Goal: Navigation & Orientation: Find specific page/section

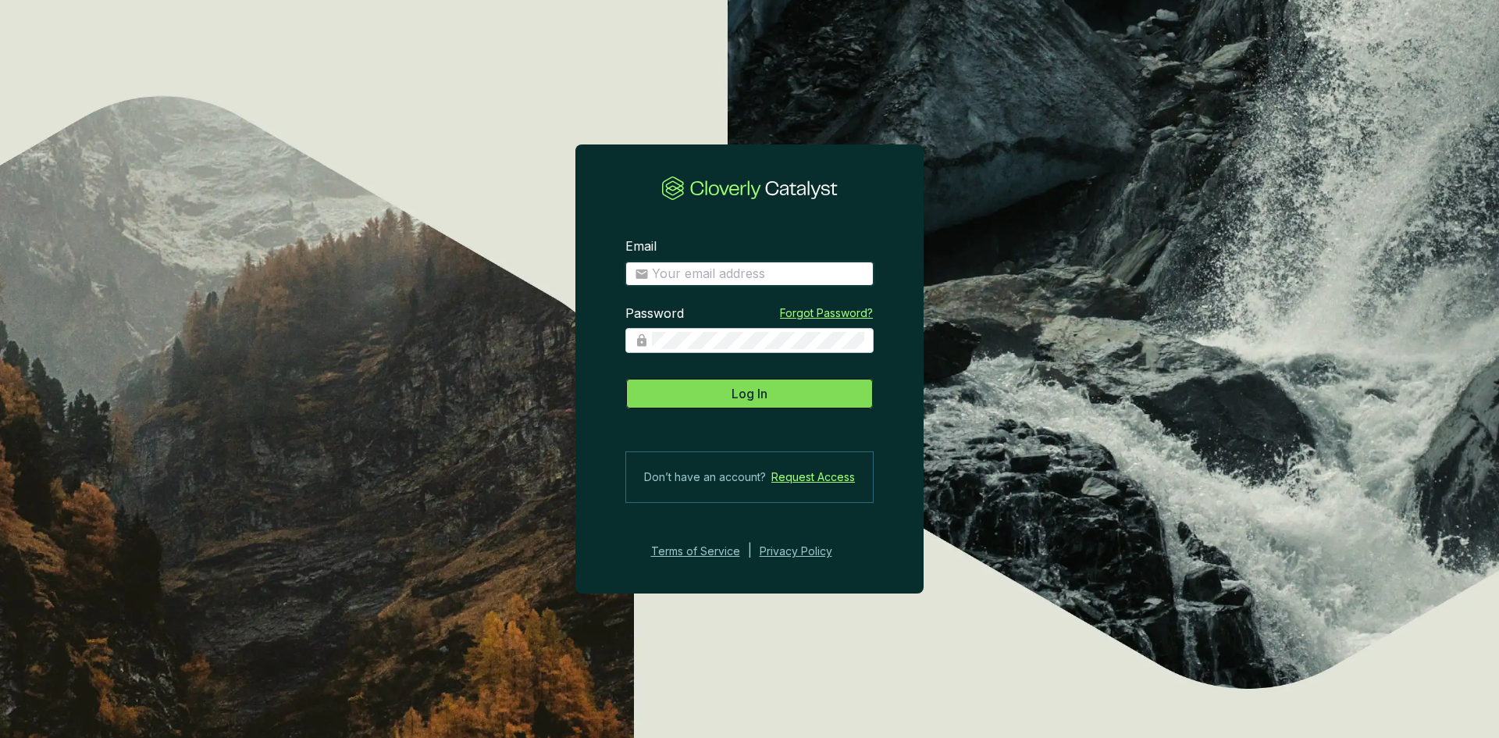
type input "[EMAIL_ADDRESS][DOMAIN_NAME]"
click at [752, 390] on span "Log In" at bounding box center [749, 393] width 36 height 19
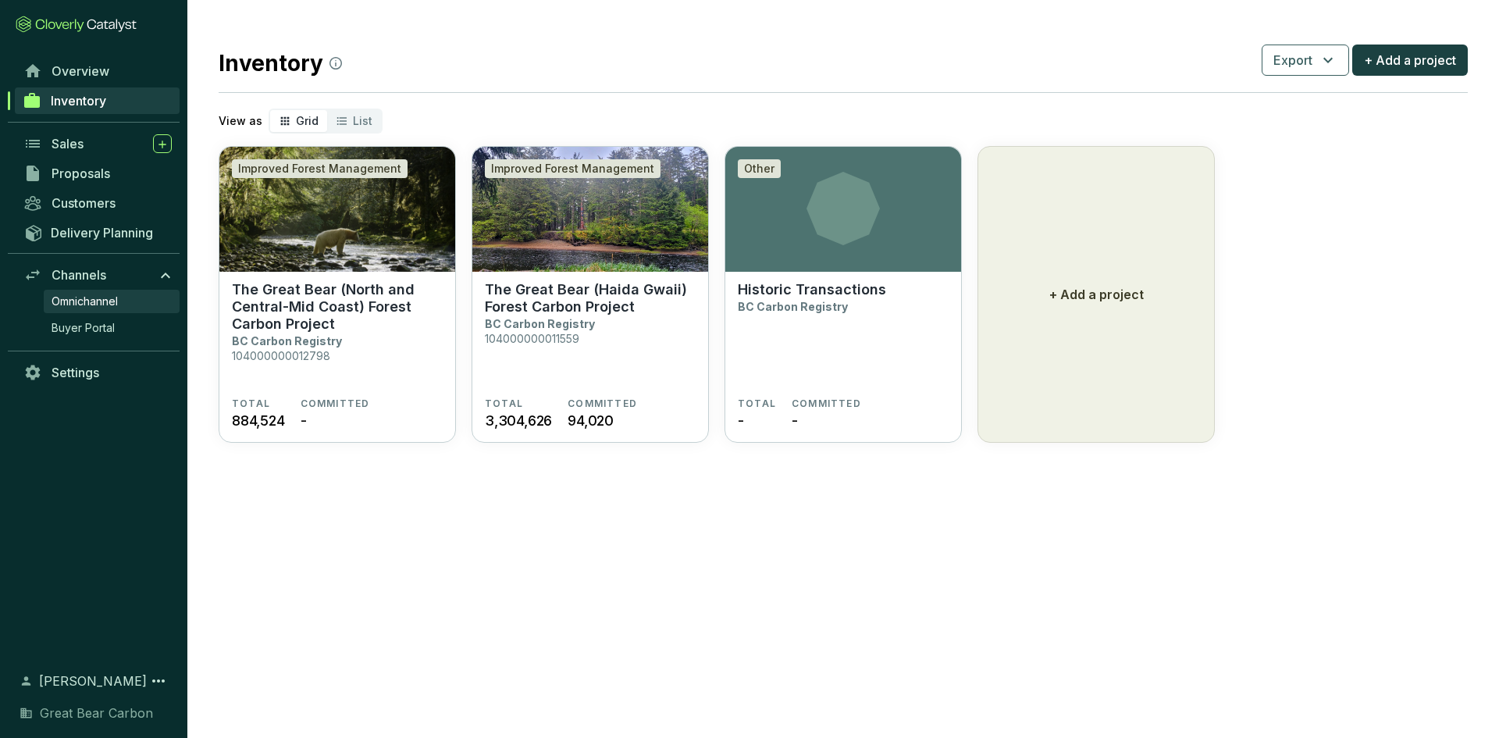
click at [102, 301] on span "Omnichannel" at bounding box center [85, 302] width 66 height 16
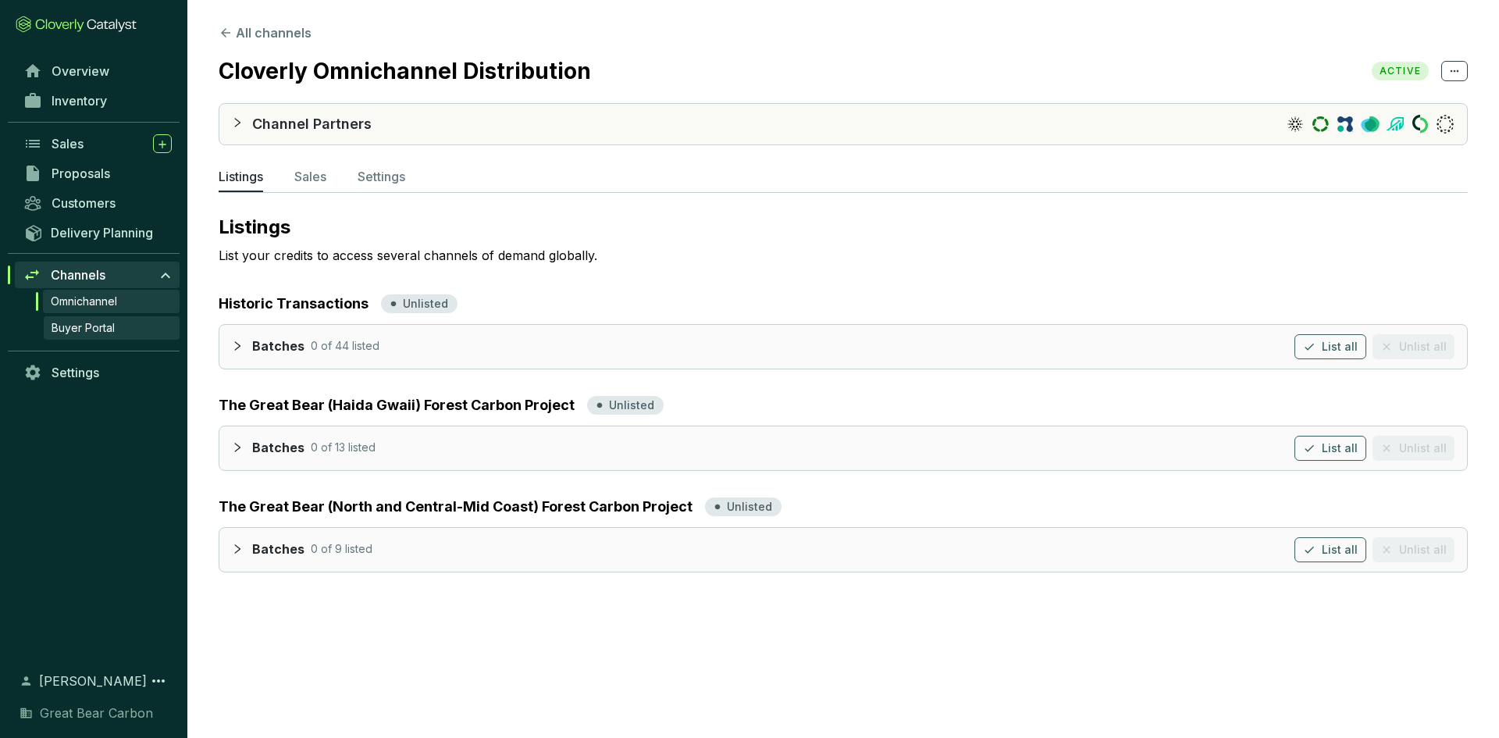
click at [90, 326] on span "Buyer Portal" at bounding box center [83, 328] width 63 height 16
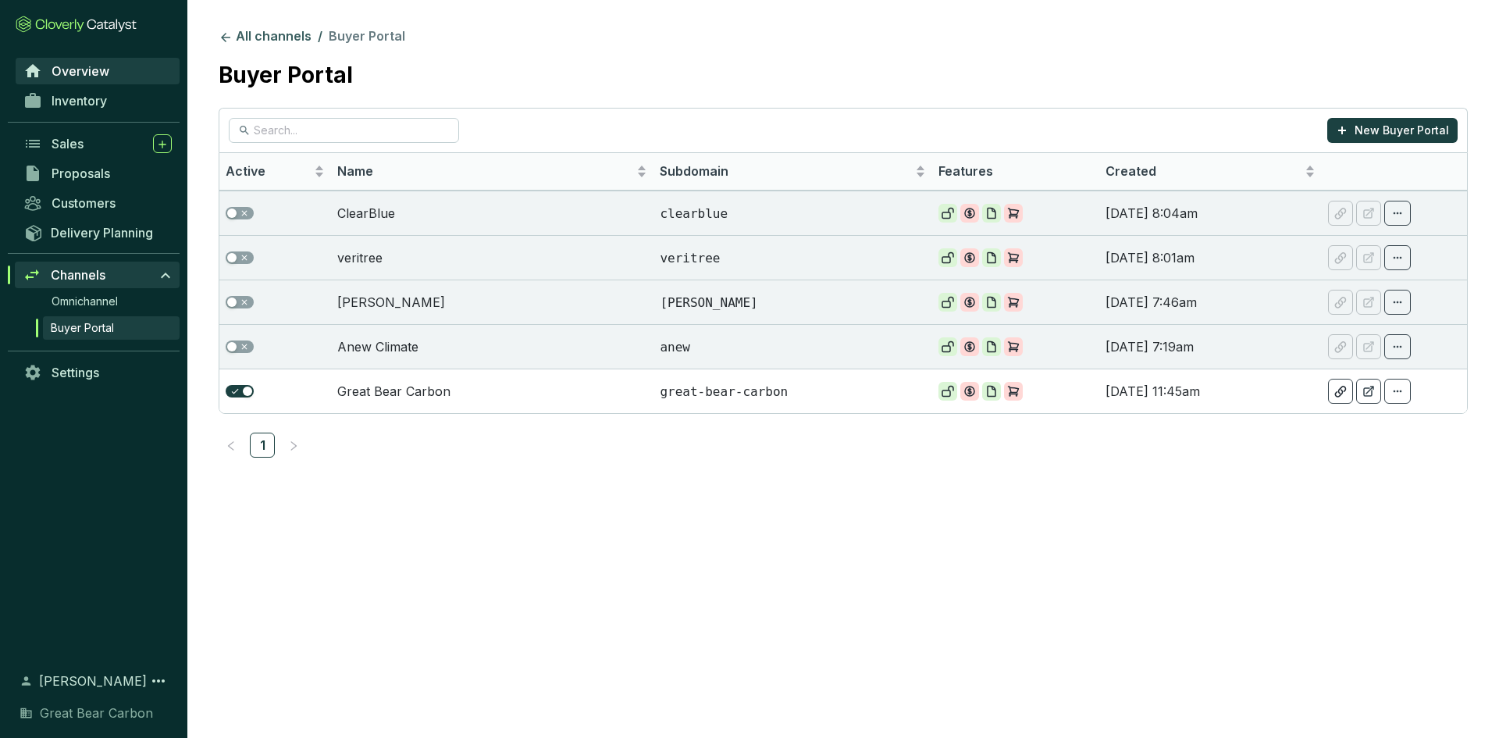
click at [98, 64] on span "Overview" at bounding box center [81, 71] width 58 height 16
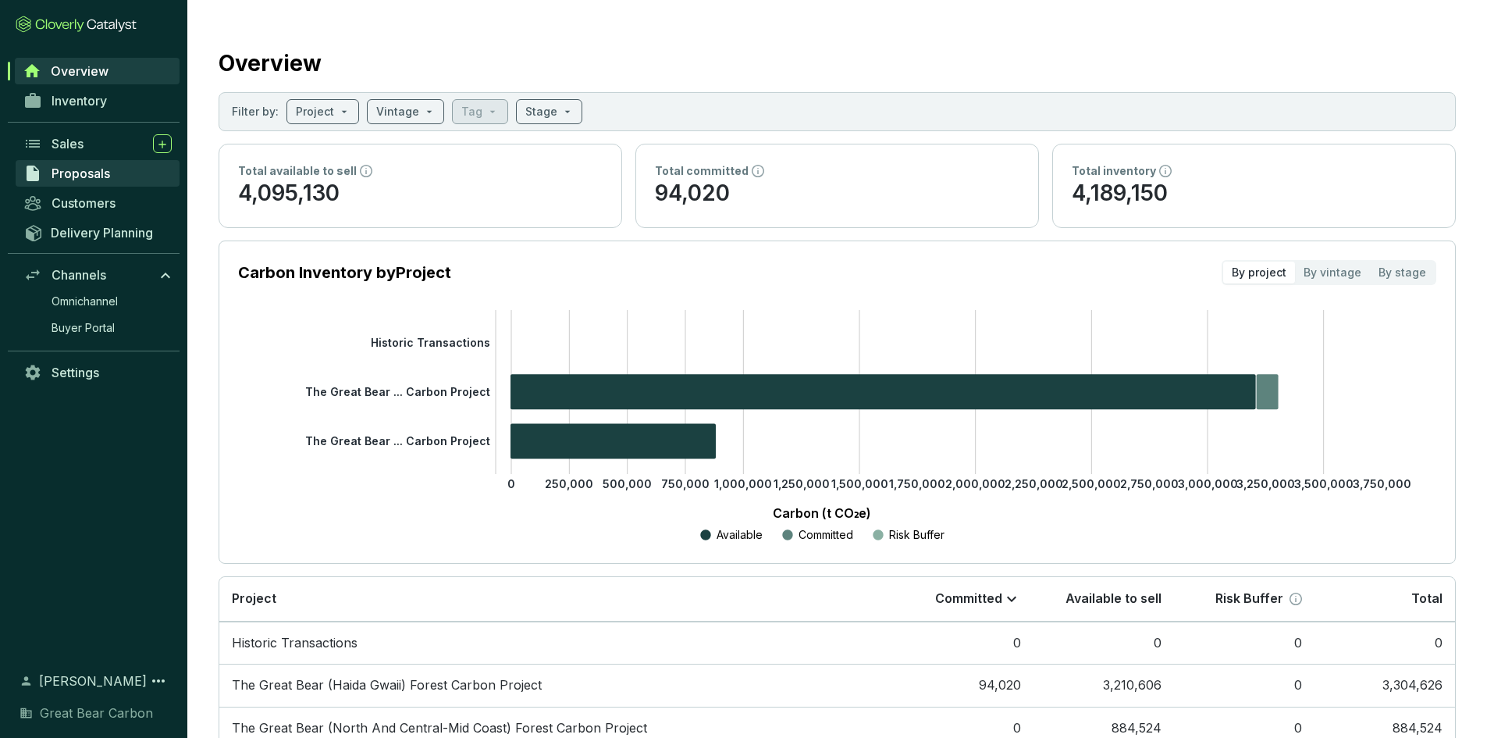
click at [80, 173] on span "Proposals" at bounding box center [81, 174] width 59 height 16
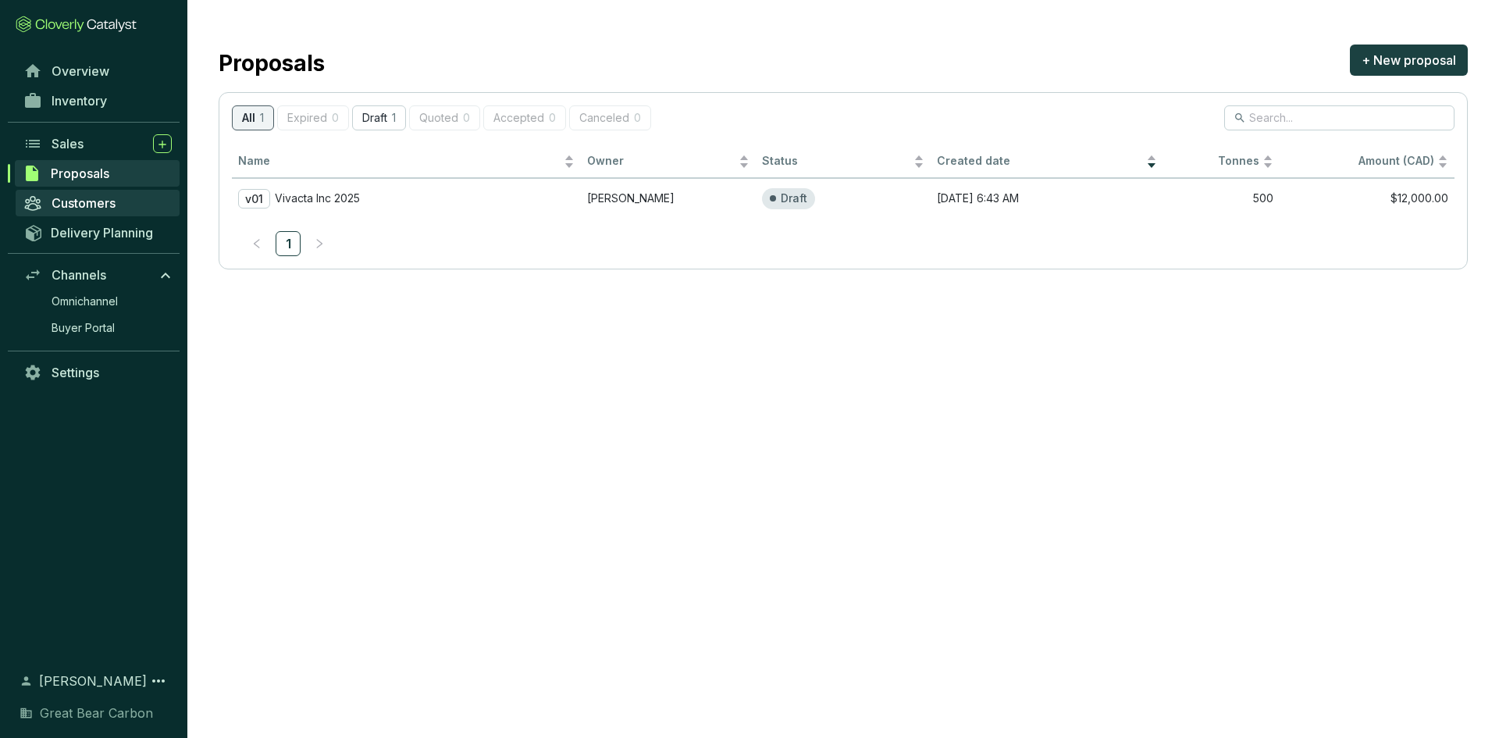
click at [84, 201] on span "Customers" at bounding box center [84, 203] width 64 height 16
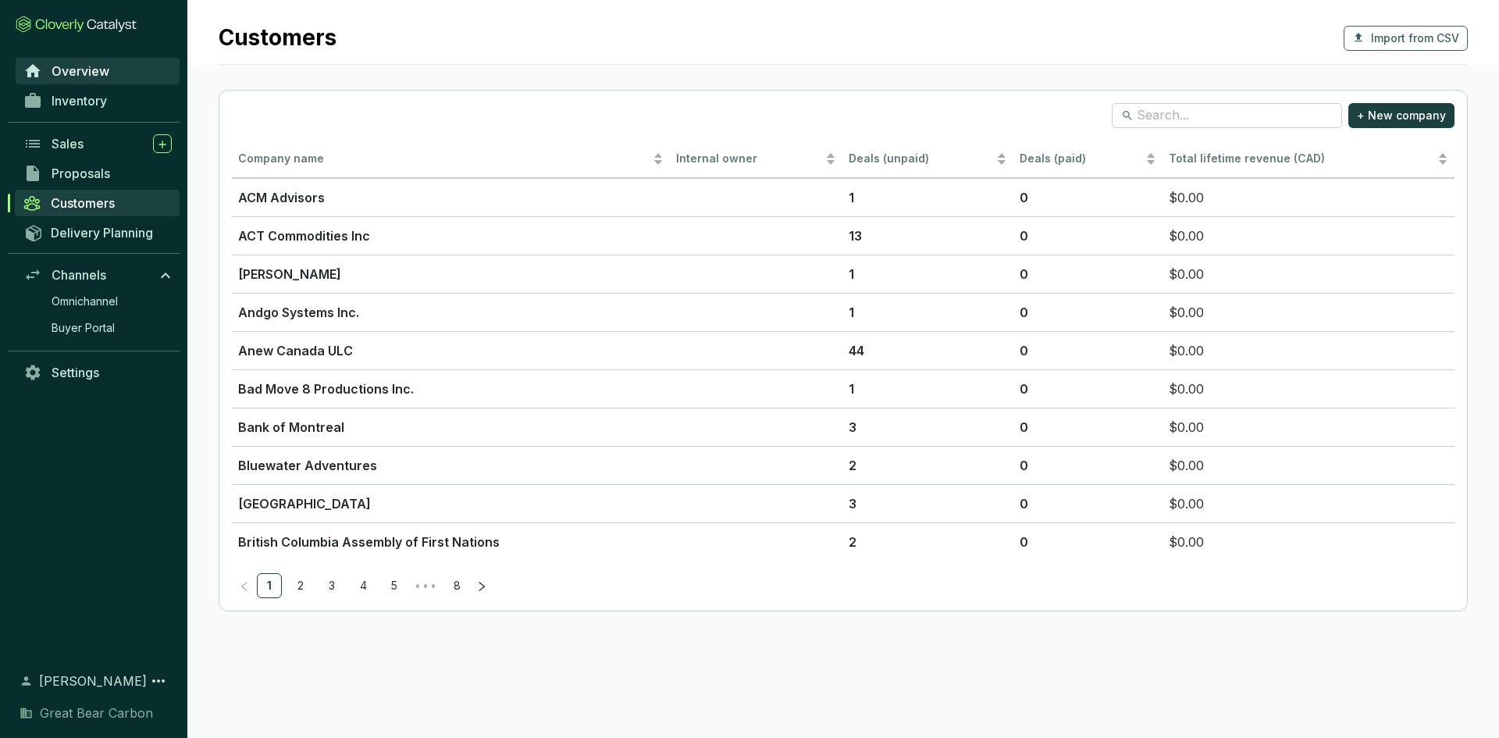
click at [73, 74] on span "Overview" at bounding box center [81, 71] width 58 height 16
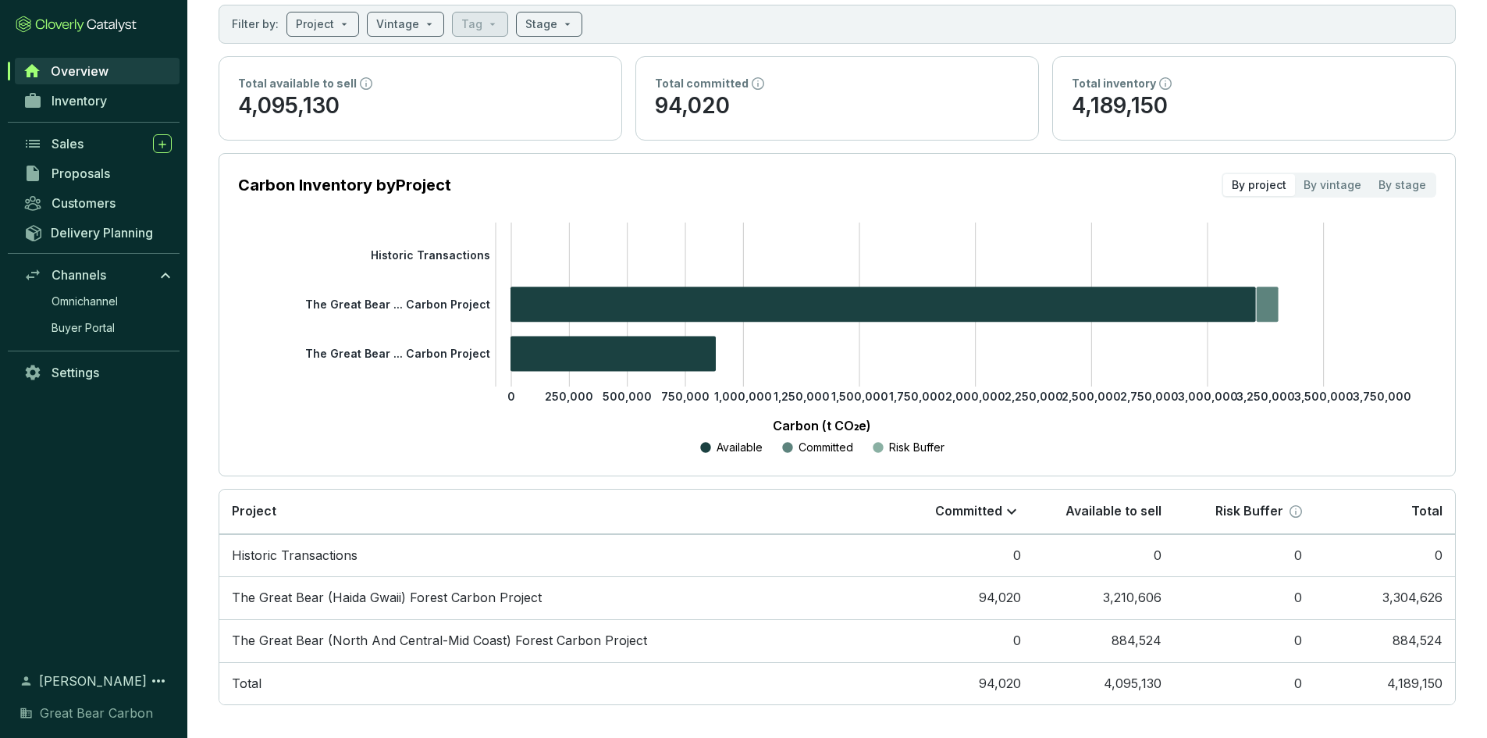
scroll to position [95, 0]
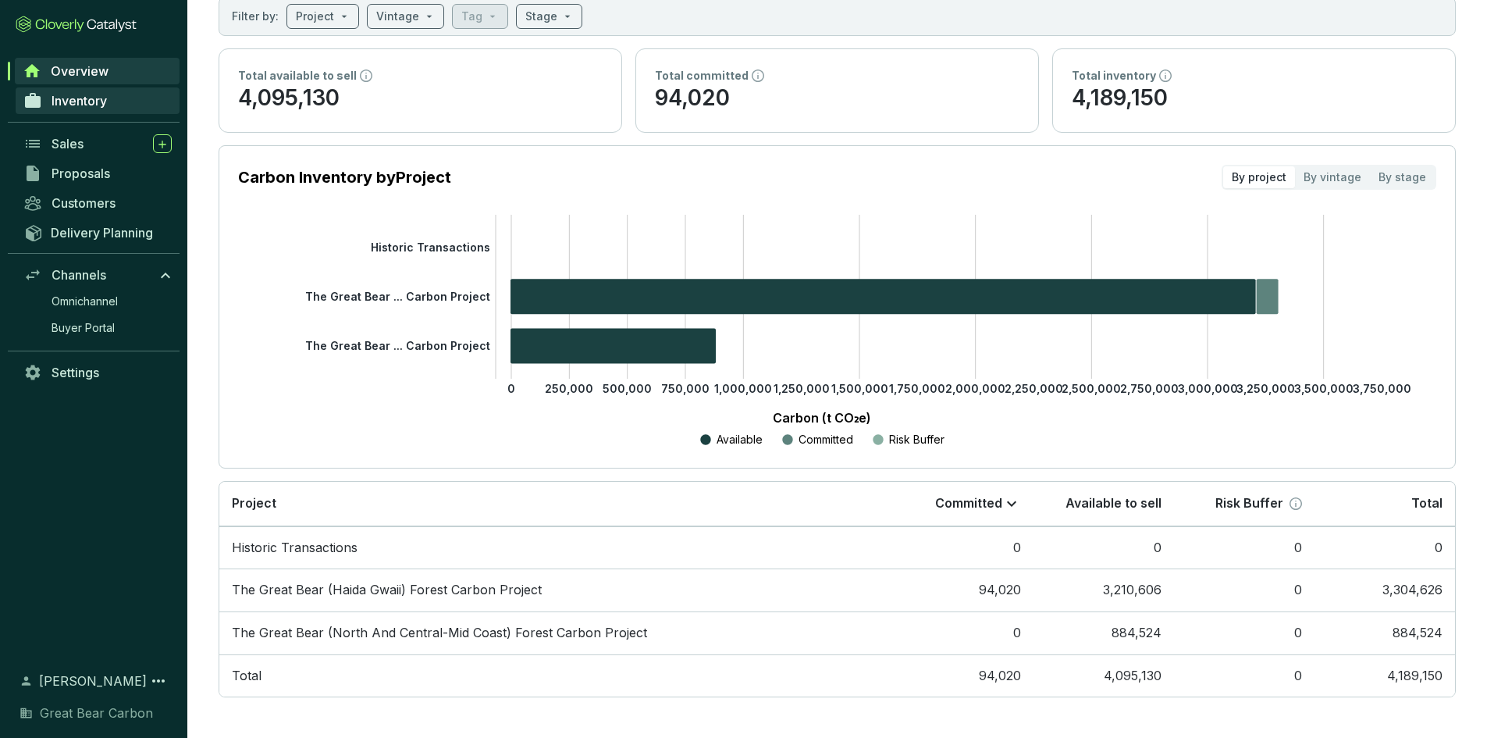
click at [83, 100] on span "Inventory" at bounding box center [79, 101] width 55 height 16
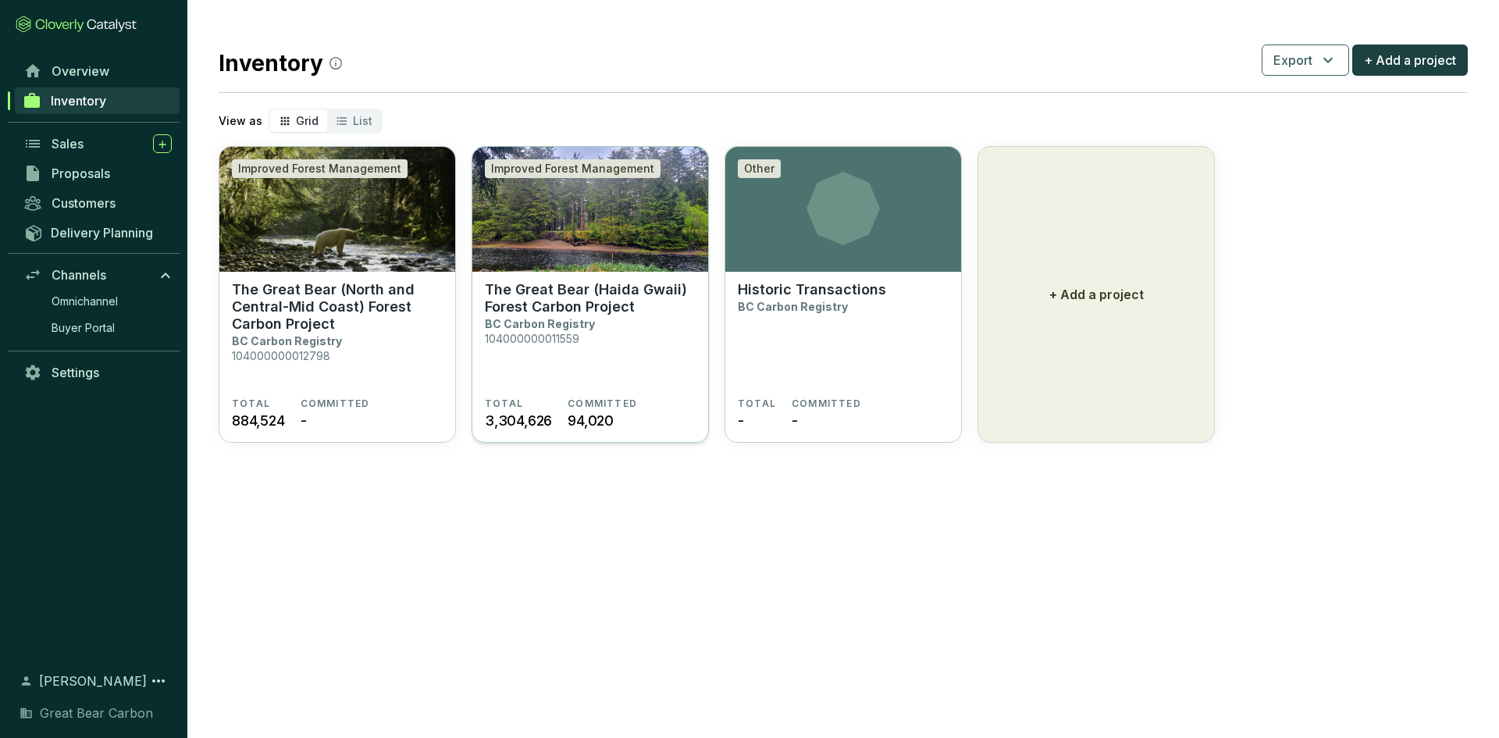
click at [600, 333] on section "The Great Bear (Haida Gwaii) Forest Carbon Project BC Carbon Registry 104000000…" at bounding box center [590, 339] width 211 height 116
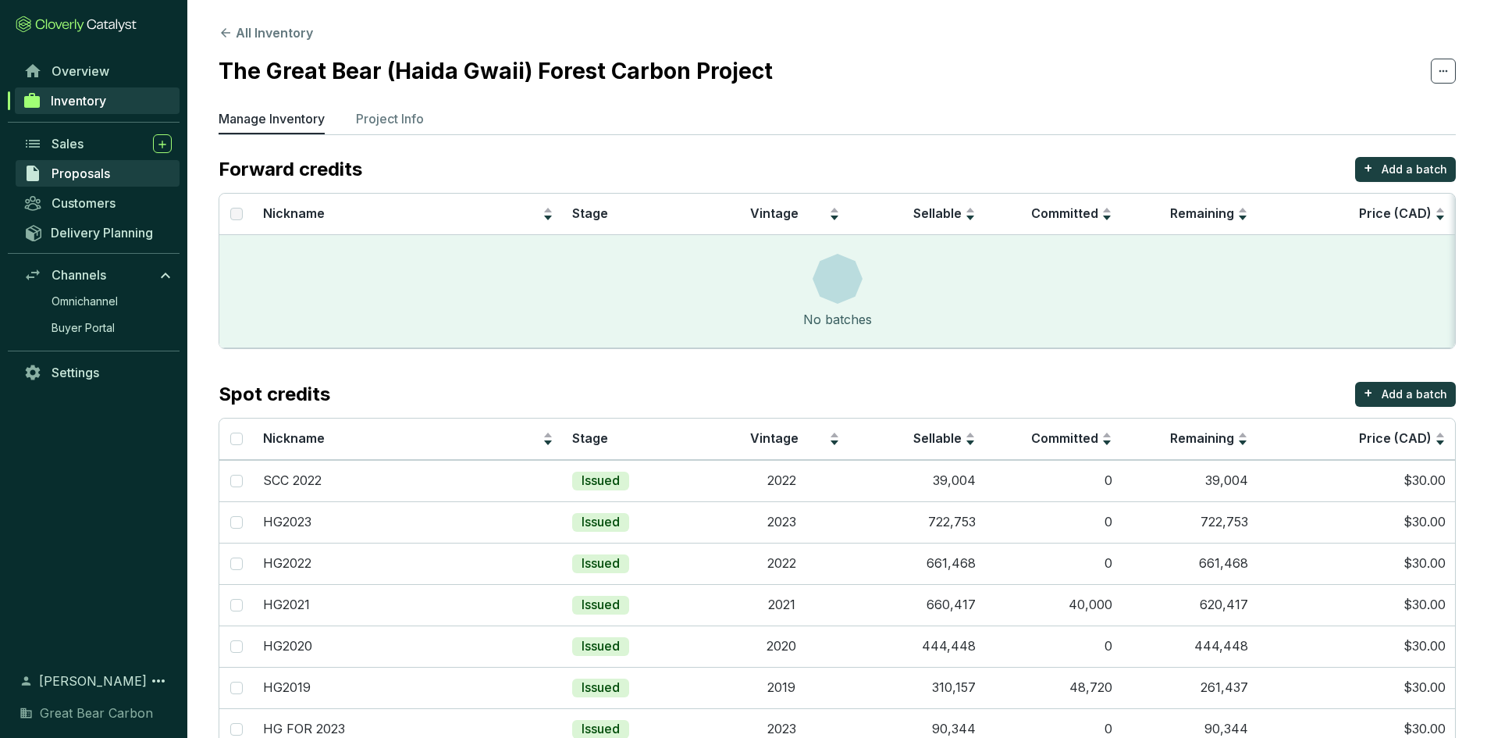
click at [93, 171] on span "Proposals" at bounding box center [81, 174] width 59 height 16
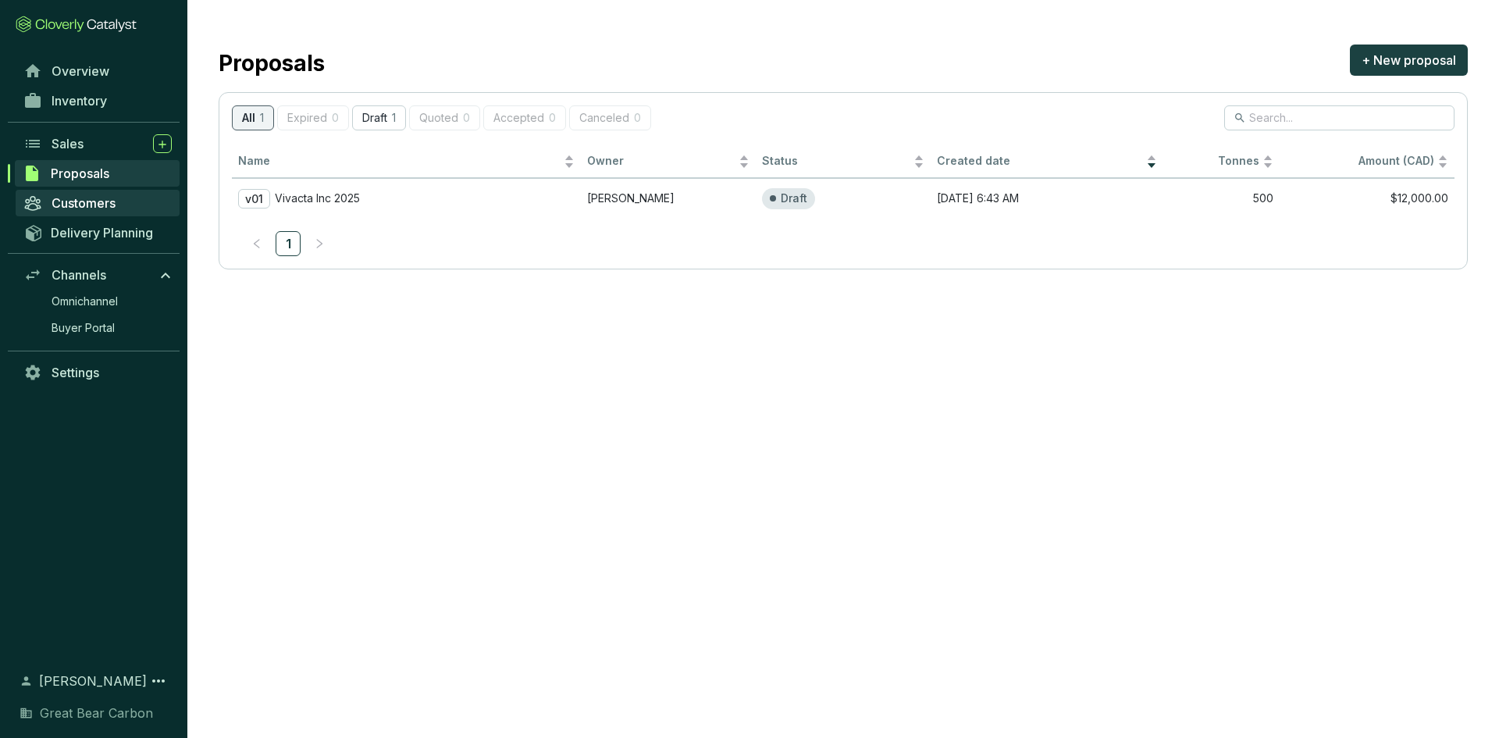
click at [109, 201] on span "Customers" at bounding box center [84, 203] width 64 height 16
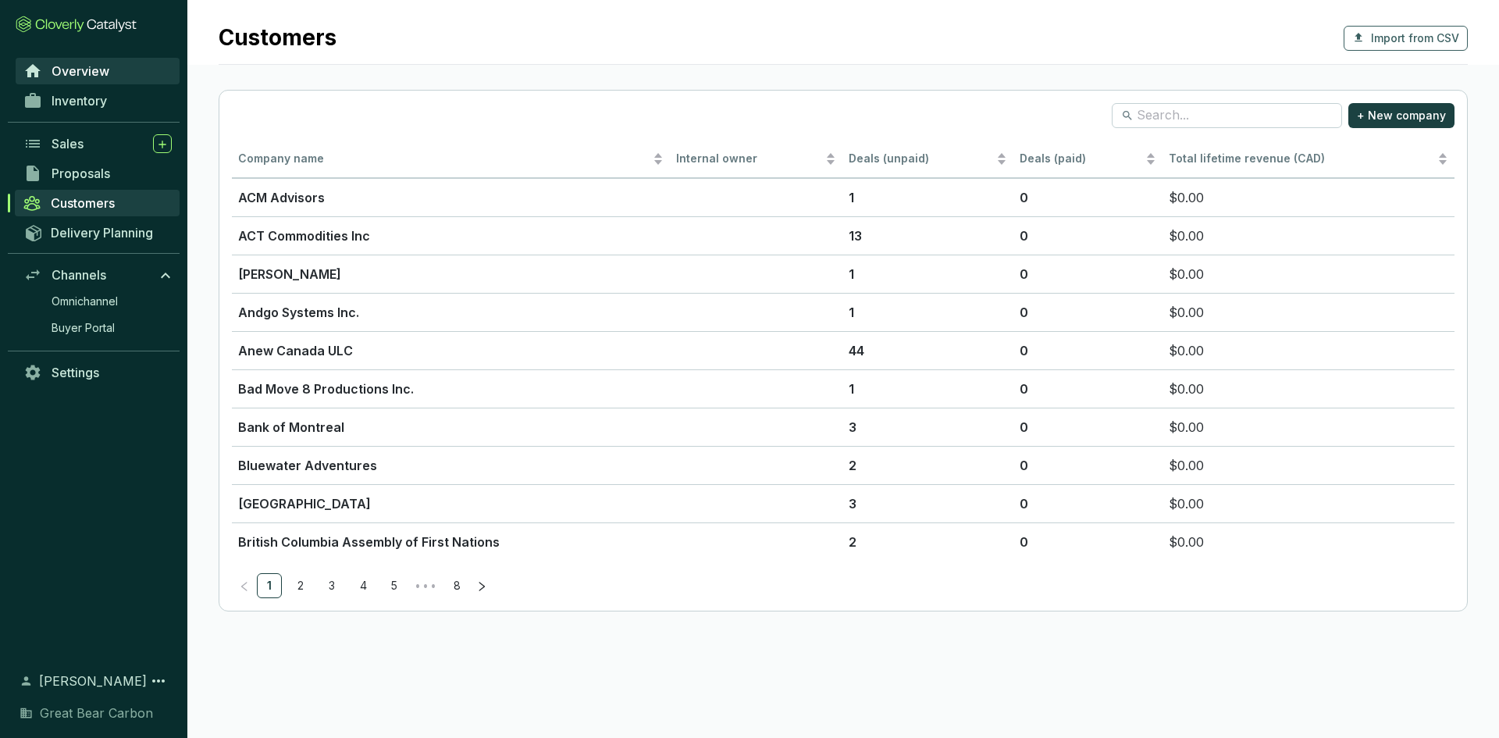
click at [77, 73] on span "Overview" at bounding box center [81, 71] width 58 height 16
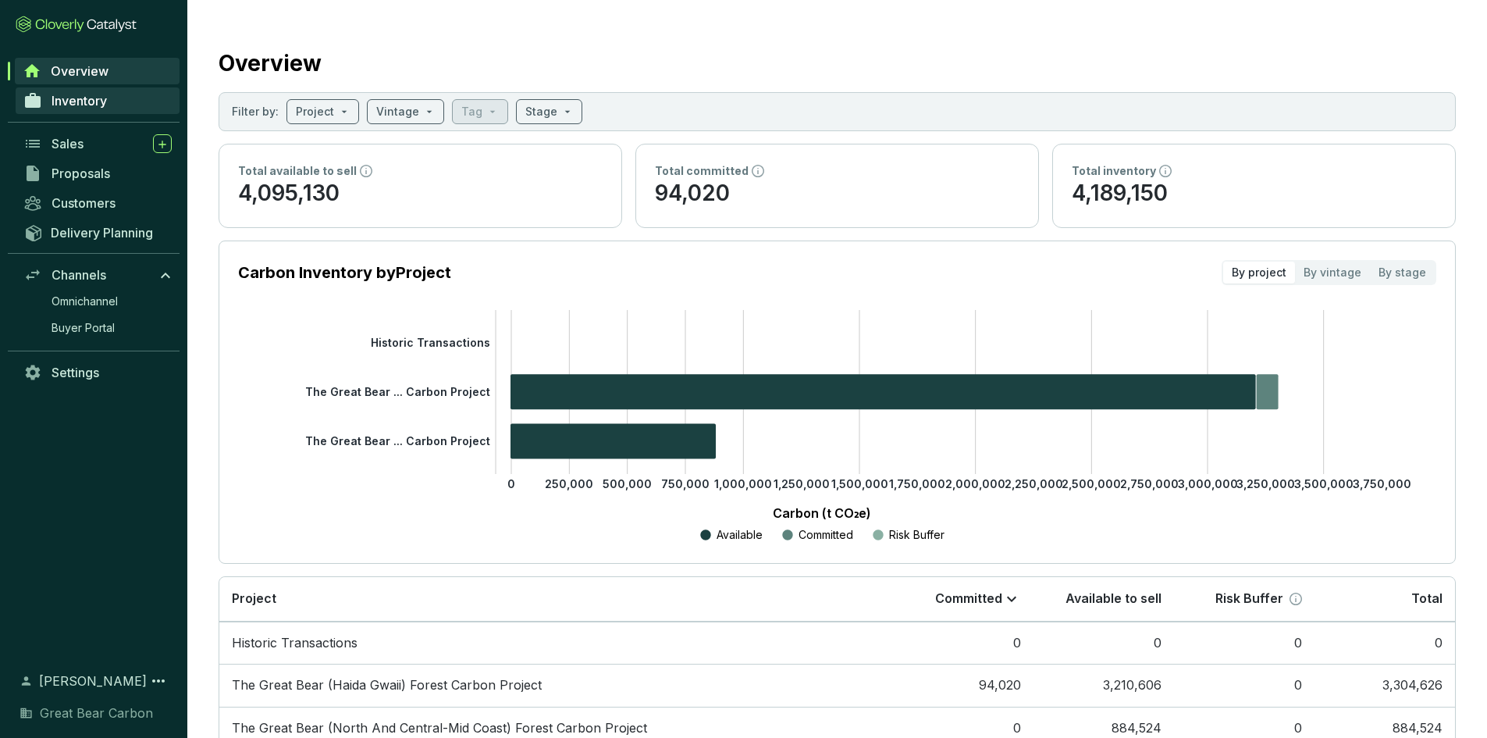
click at [99, 93] on span "Inventory" at bounding box center [79, 101] width 55 height 16
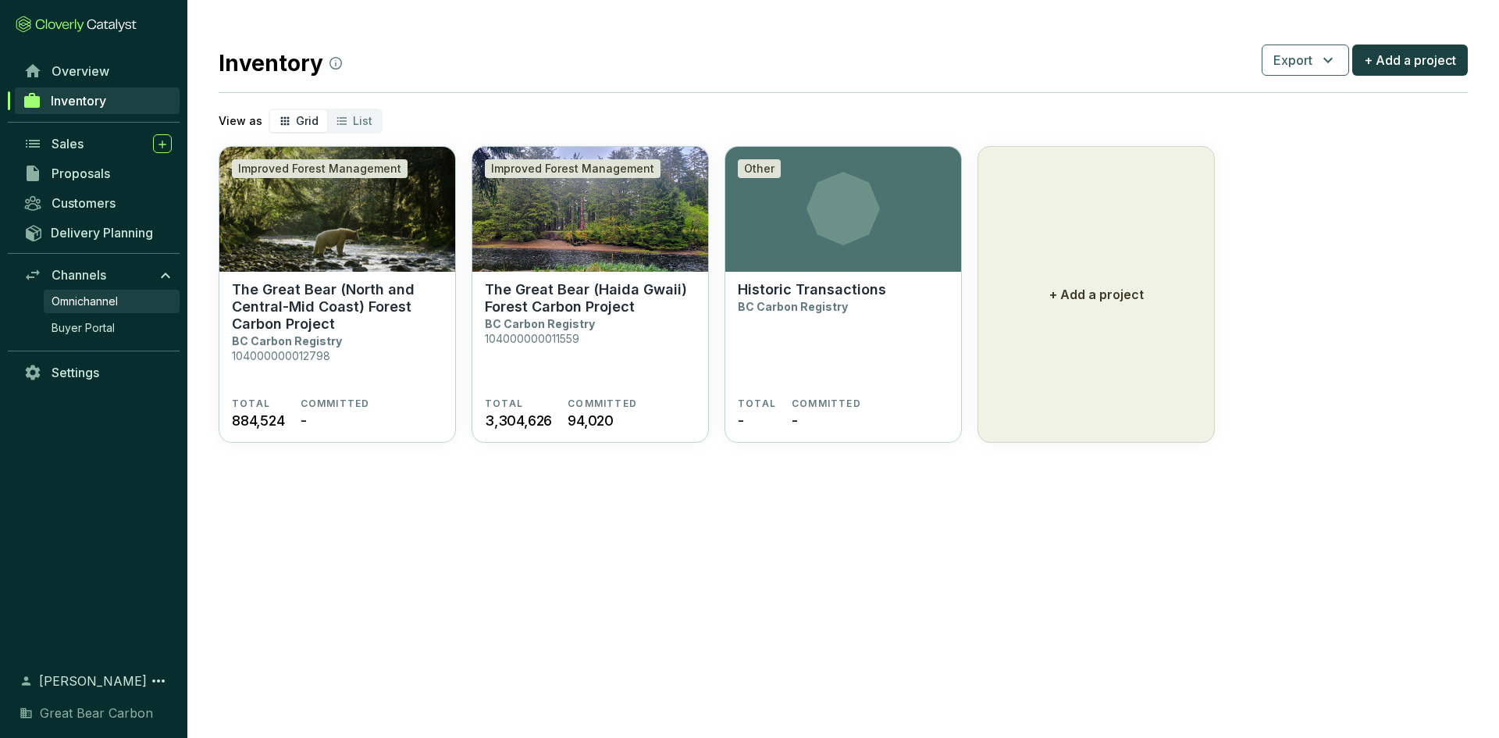
click at [83, 307] on span "Omnichannel" at bounding box center [85, 302] width 66 height 16
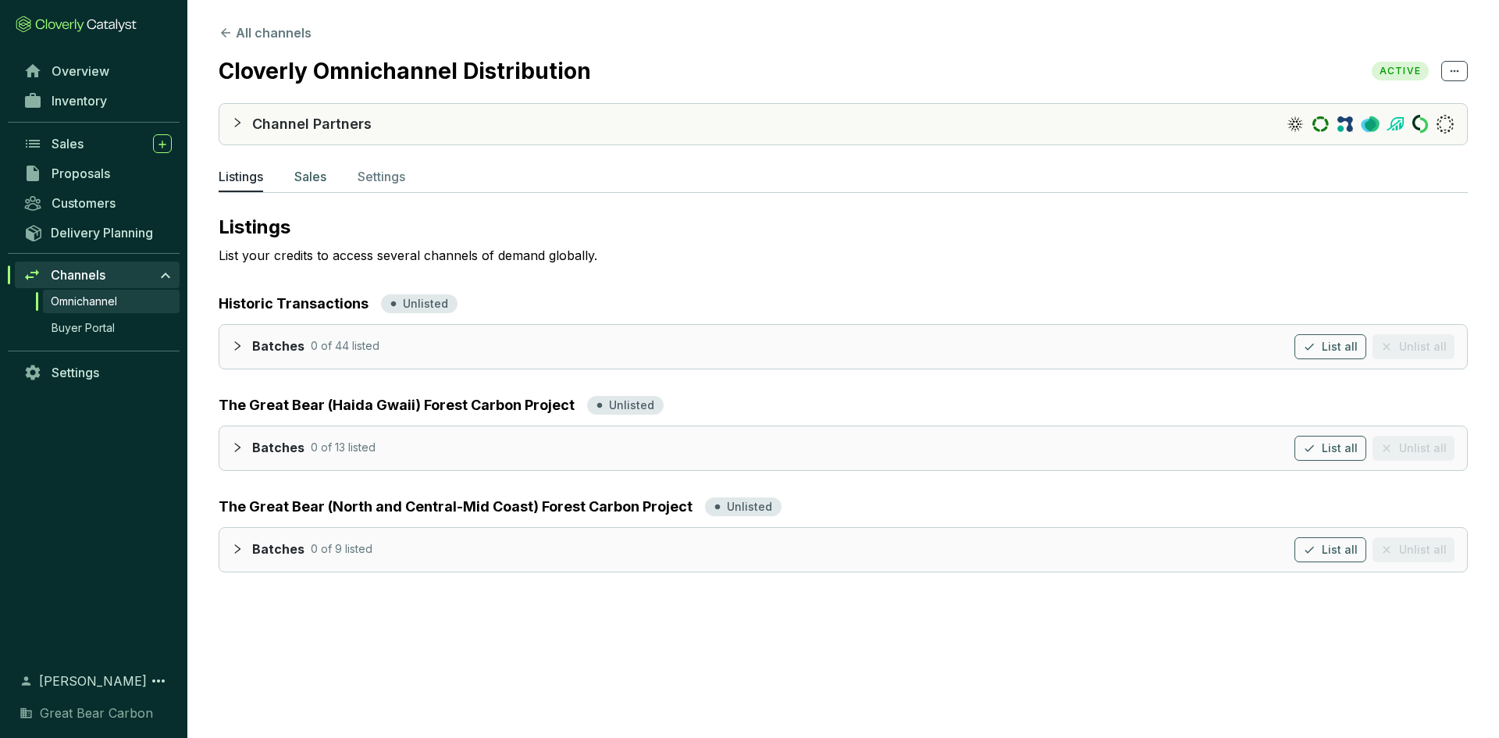
click at [306, 176] on p "Sales" at bounding box center [310, 176] width 32 height 19
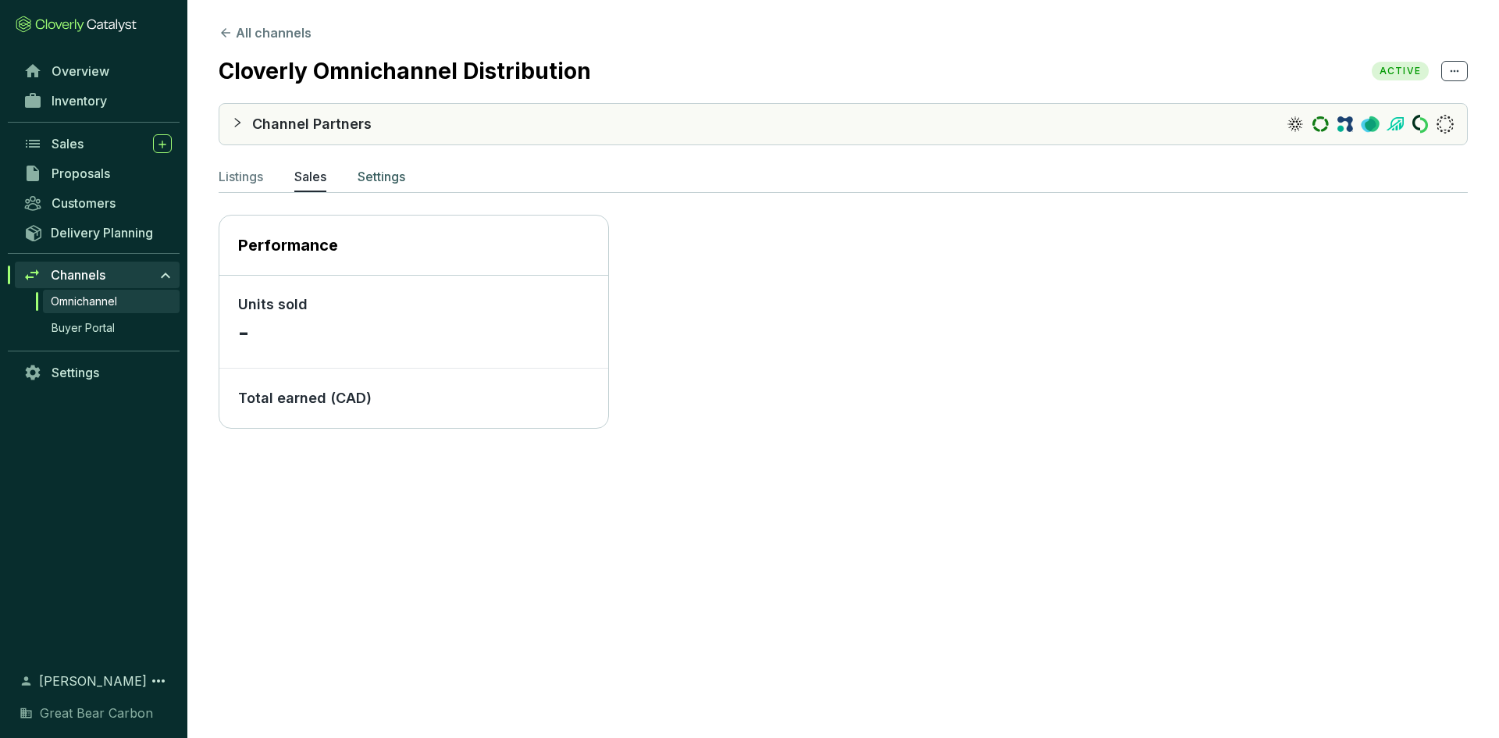
click at [402, 181] on p "Settings" at bounding box center [382, 176] width 48 height 19
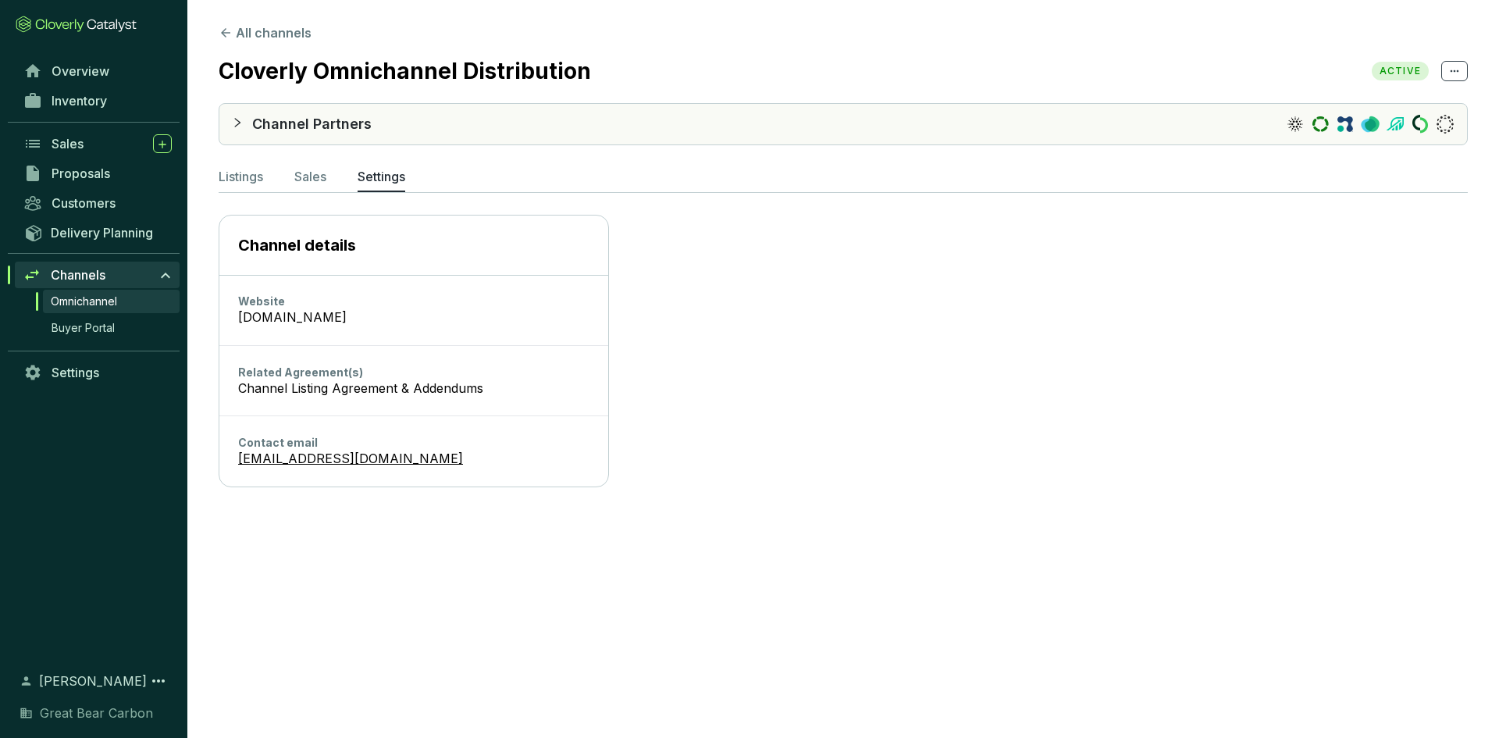
click at [234, 126] on icon "collapsed" at bounding box center [237, 122] width 11 height 11
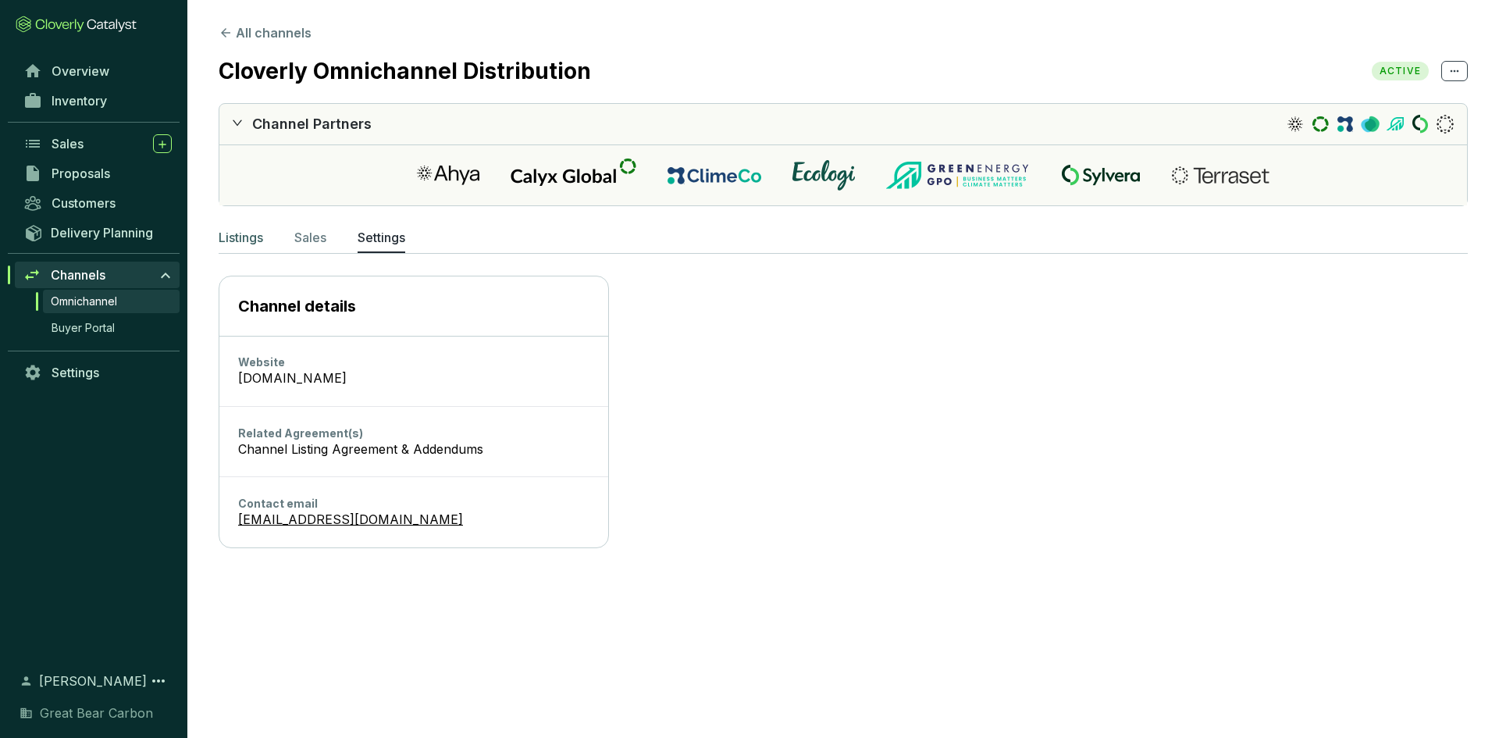
click at [250, 237] on p "Listings" at bounding box center [241, 237] width 44 height 19
